Goal: Information Seeking & Learning: Learn about a topic

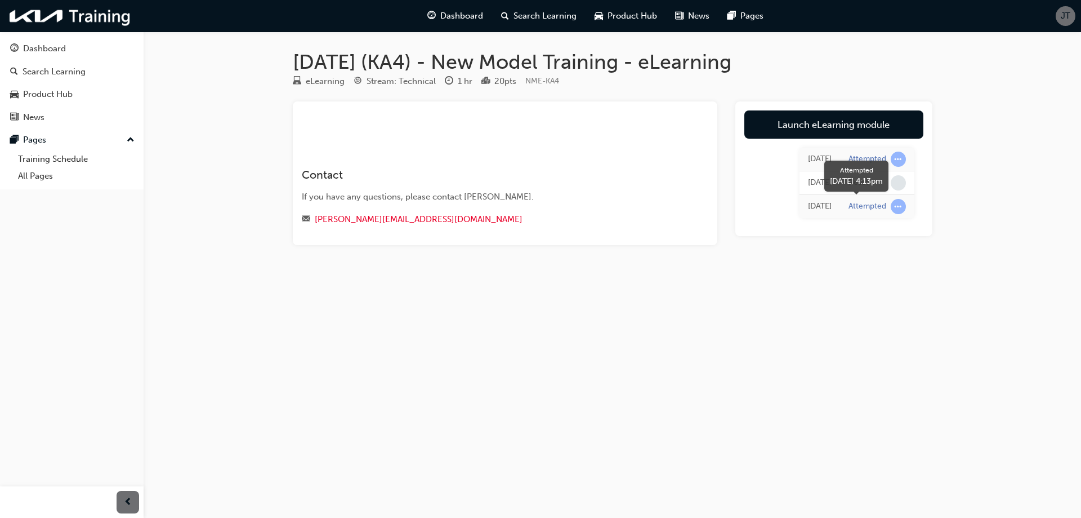
click at [899, 212] on span "learningRecordVerb_ATTEMPT-icon" at bounding box center [898, 206] width 15 height 15
click at [876, 214] on td "Attempted" at bounding box center [877, 207] width 74 height 24
click at [866, 162] on div "Attempted" at bounding box center [868, 159] width 38 height 11
click at [898, 152] on span "learningRecordVerb_ATTEMPT-icon" at bounding box center [898, 159] width 15 height 15
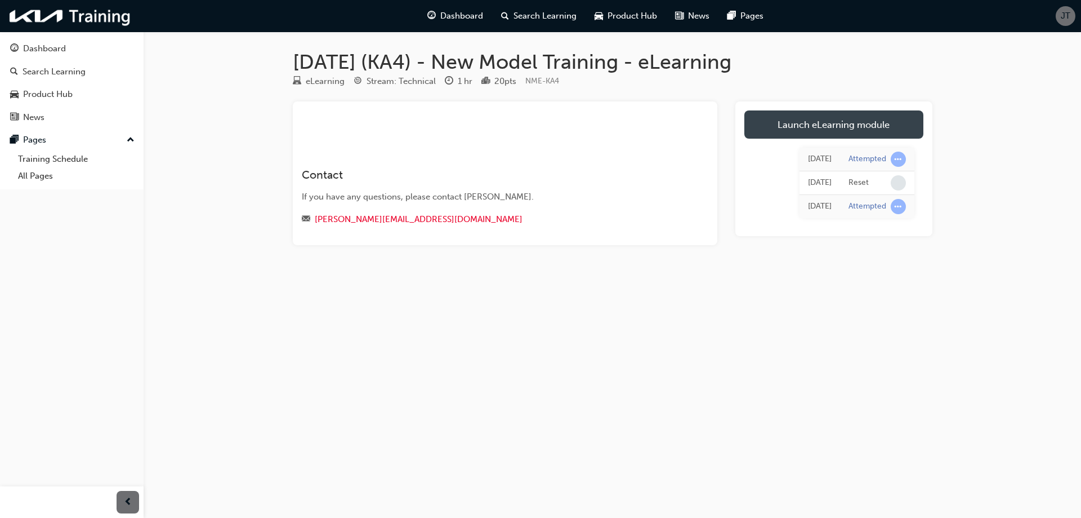
click at [813, 135] on link "Launch eLearning module" at bounding box center [834, 124] width 179 height 28
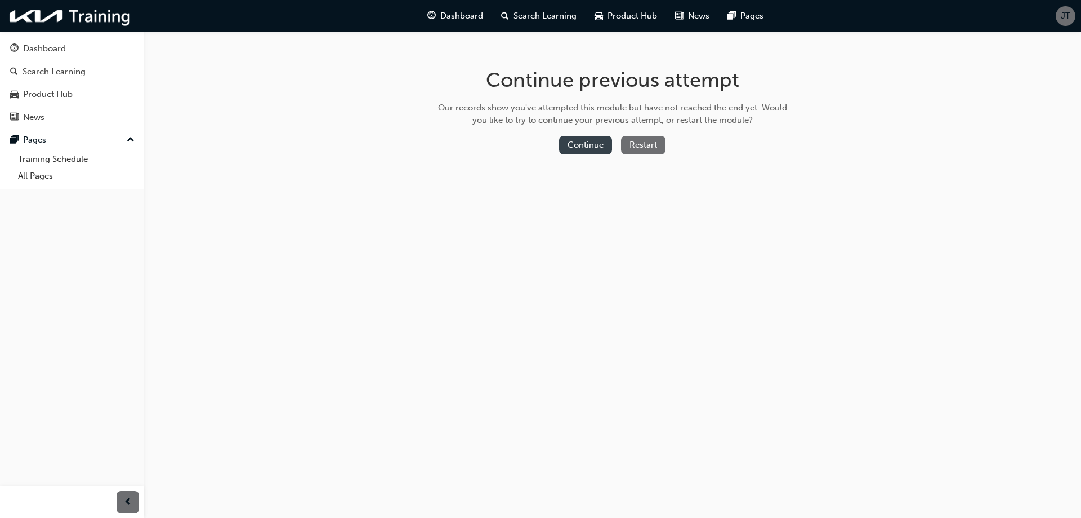
click at [568, 149] on button "Continue" at bounding box center [585, 145] width 53 height 19
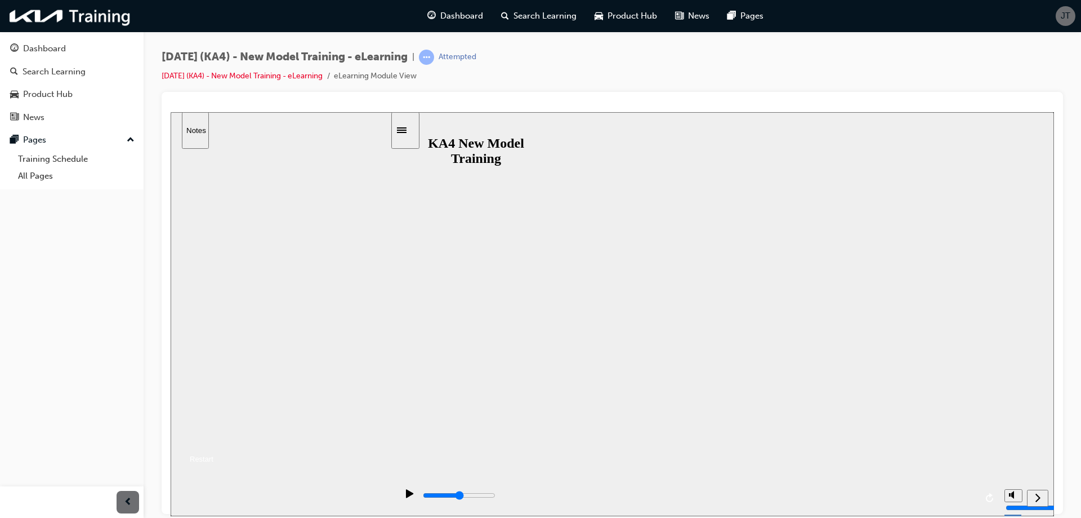
click at [213, 438] on button "Resume" at bounding box center [192, 445] width 43 height 14
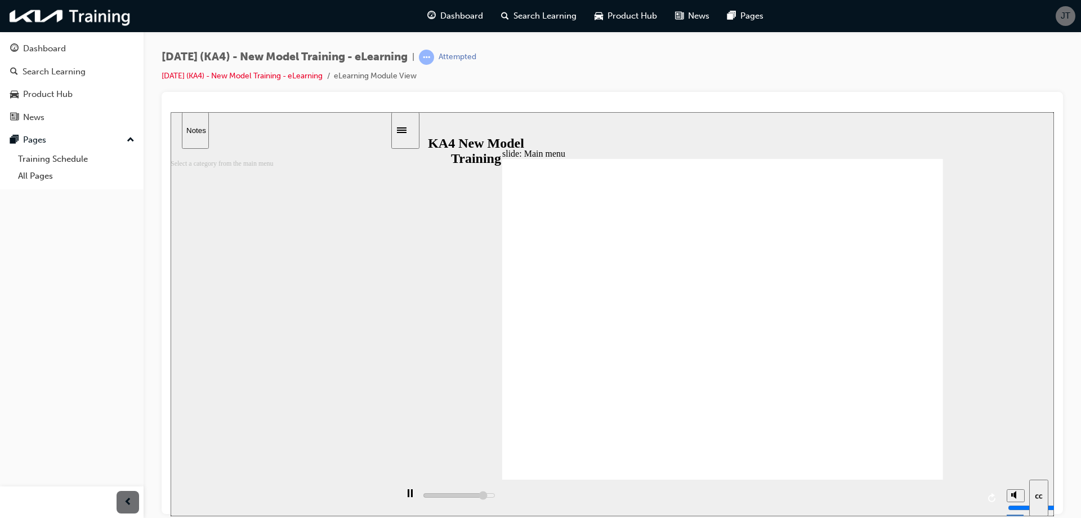
click at [687, 497] on div "playback controls" at bounding box center [711, 497] width 629 height 37
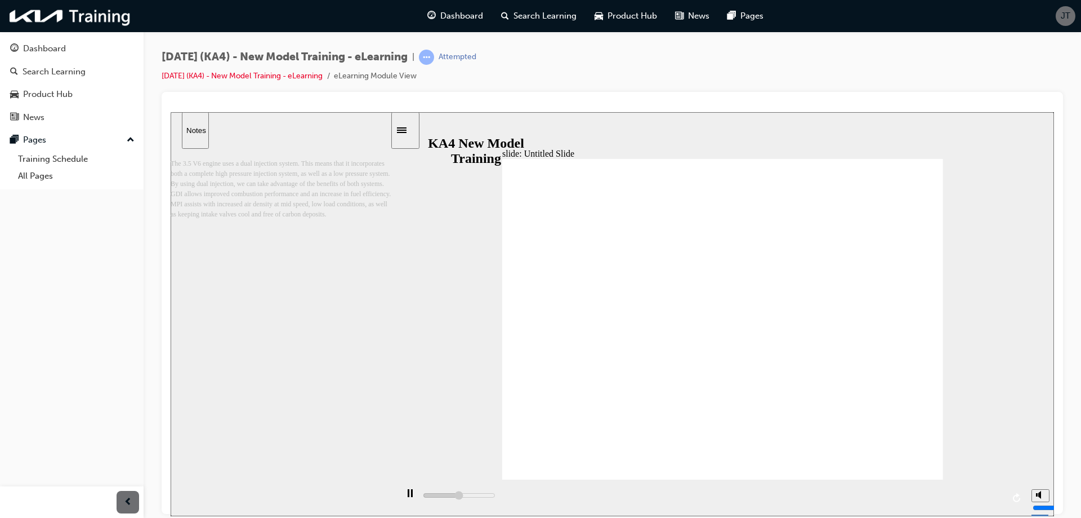
drag, startPoint x: 737, startPoint y: 453, endPoint x: 755, endPoint y: 449, distance: 17.9
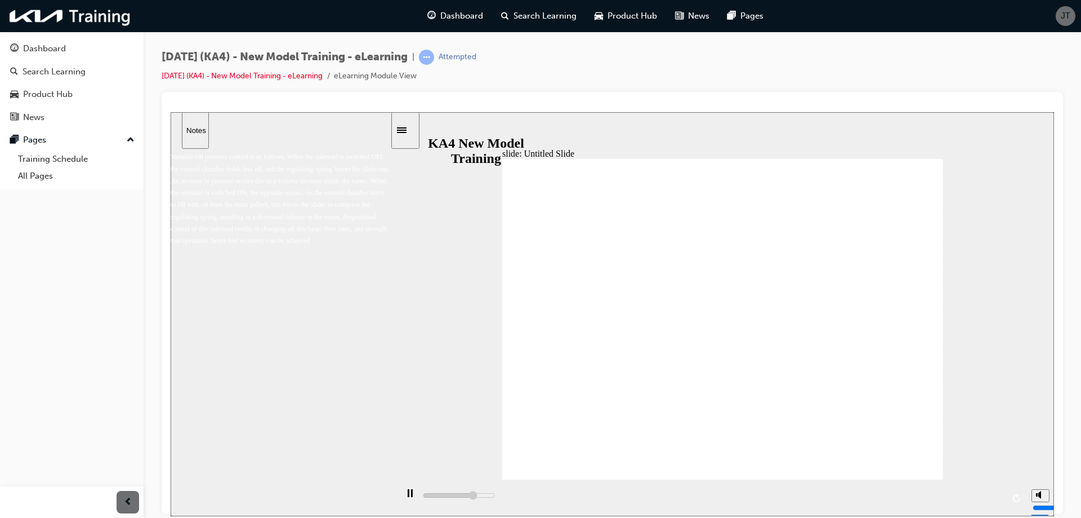
drag, startPoint x: 939, startPoint y: 313, endPoint x: 946, endPoint y: 312, distance: 7.4
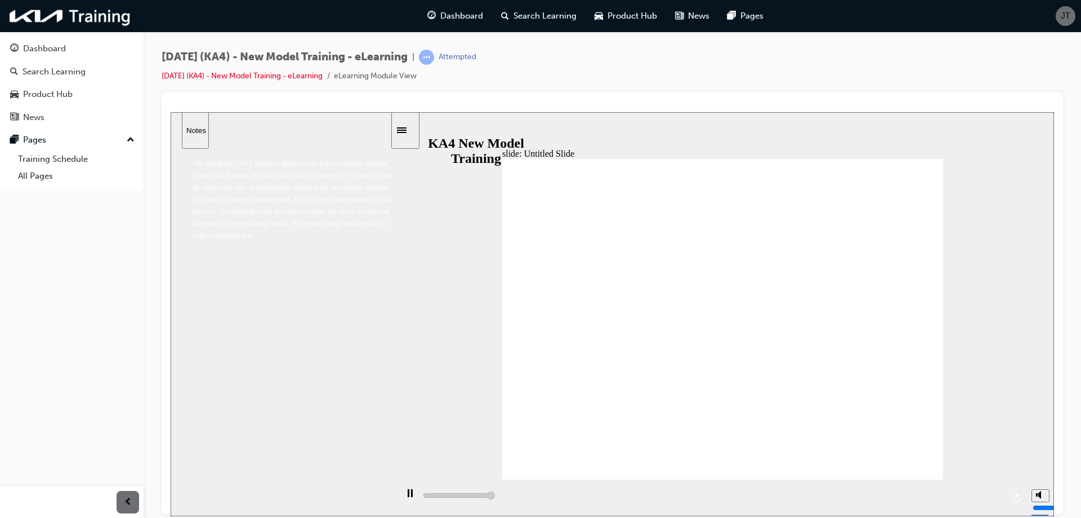
type input "76600"
